Goal: Task Accomplishment & Management: Use online tool/utility

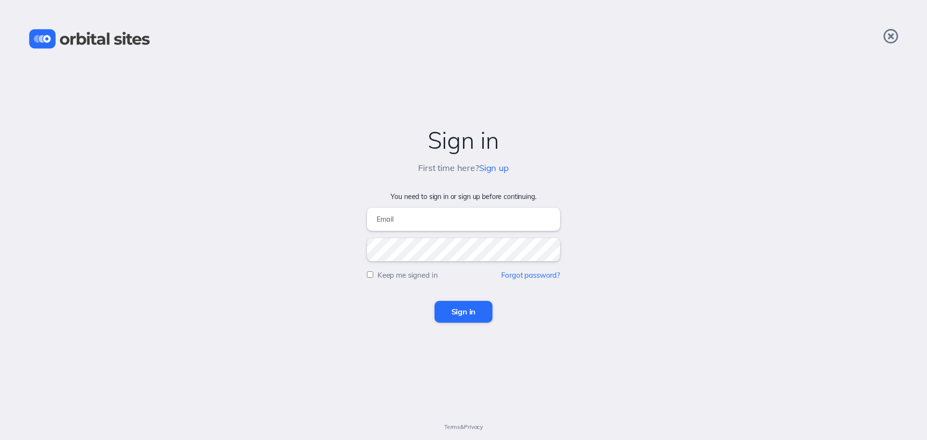
type input "[PERSON_NAME][EMAIL_ADDRESS][DOMAIN_NAME]"
click at [473, 324] on div "Sign in First time here? Sign up You need to sign in or sign up before continui…" at bounding box center [463, 220] width 927 height 440
click at [472, 320] on input "Sign in" at bounding box center [463, 311] width 58 height 21
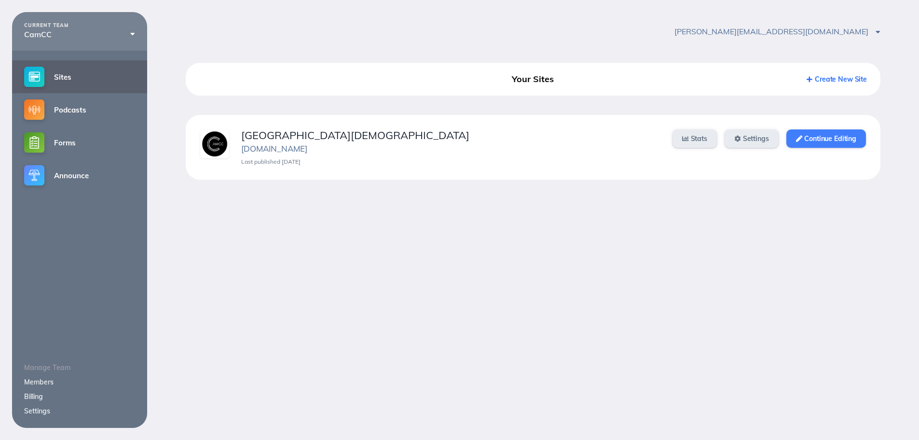
click at [837, 137] on link "Continue Editing" at bounding box center [827, 138] width 80 height 18
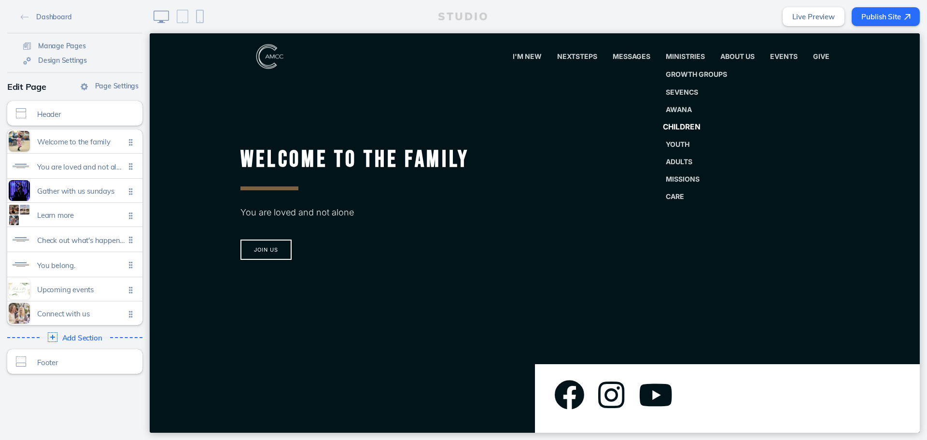
click at [685, 128] on span "Children" at bounding box center [681, 126] width 38 height 9
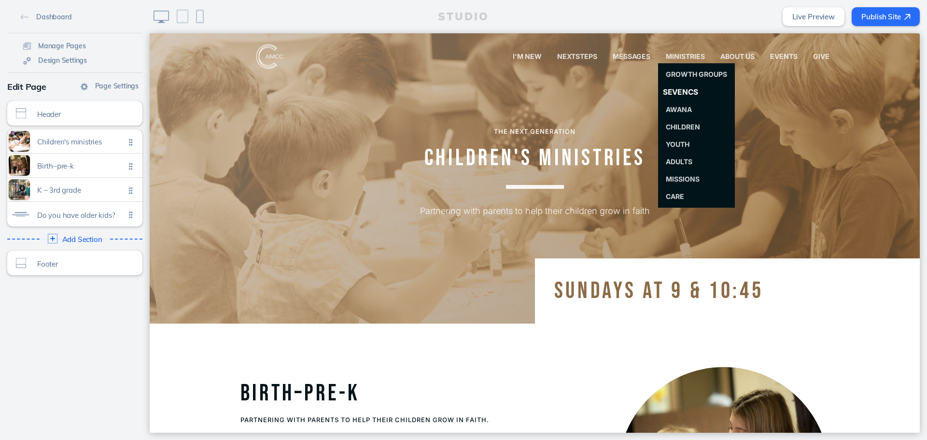
click at [684, 94] on span "SevenCs" at bounding box center [680, 91] width 36 height 9
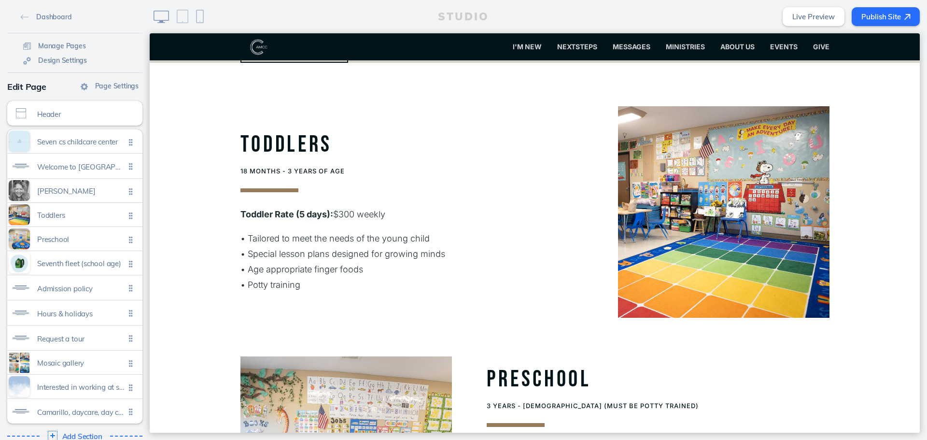
scroll to position [965, 0]
